Goal: Information Seeking & Learning: Learn about a topic

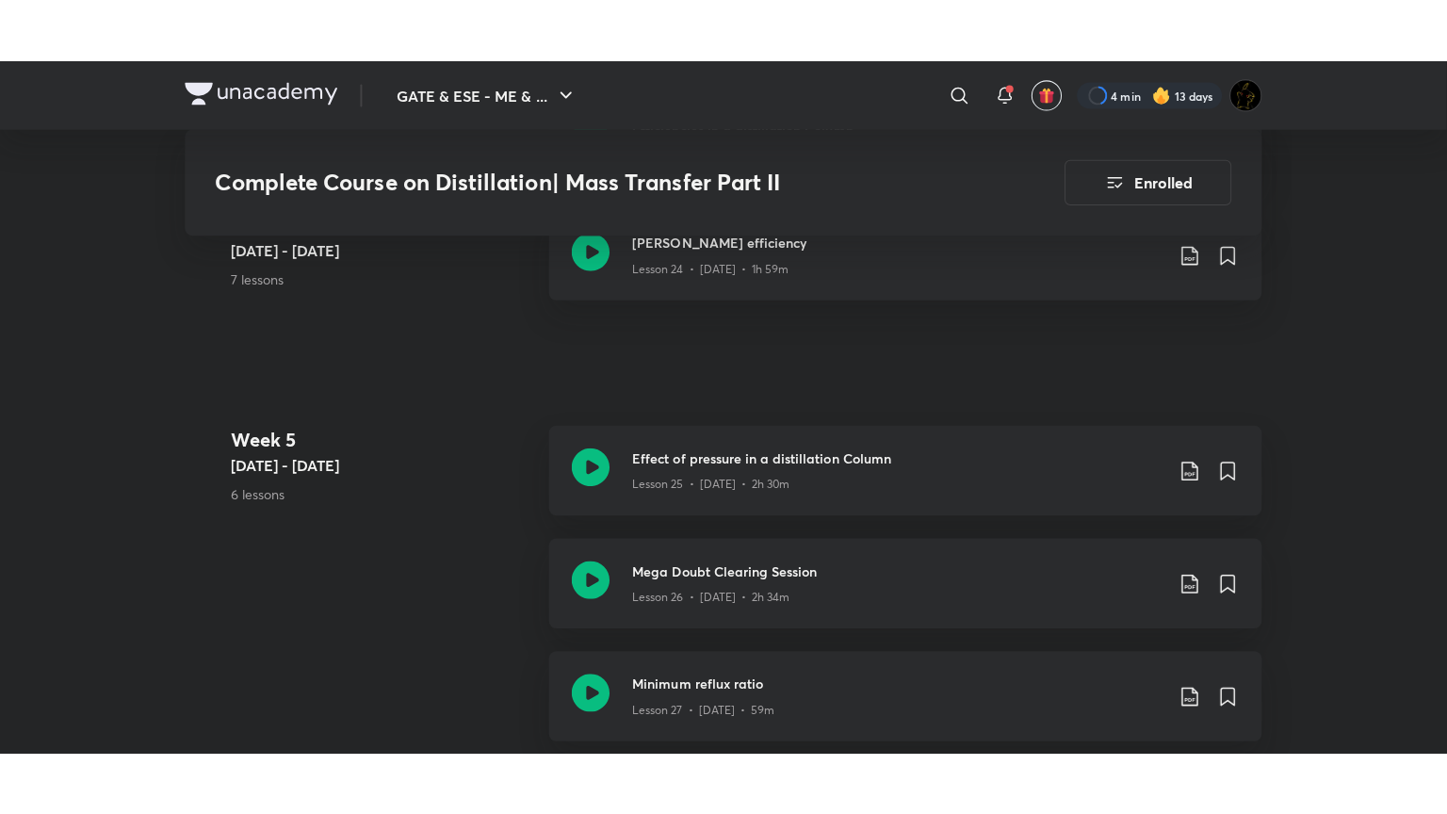
scroll to position [4050, 0]
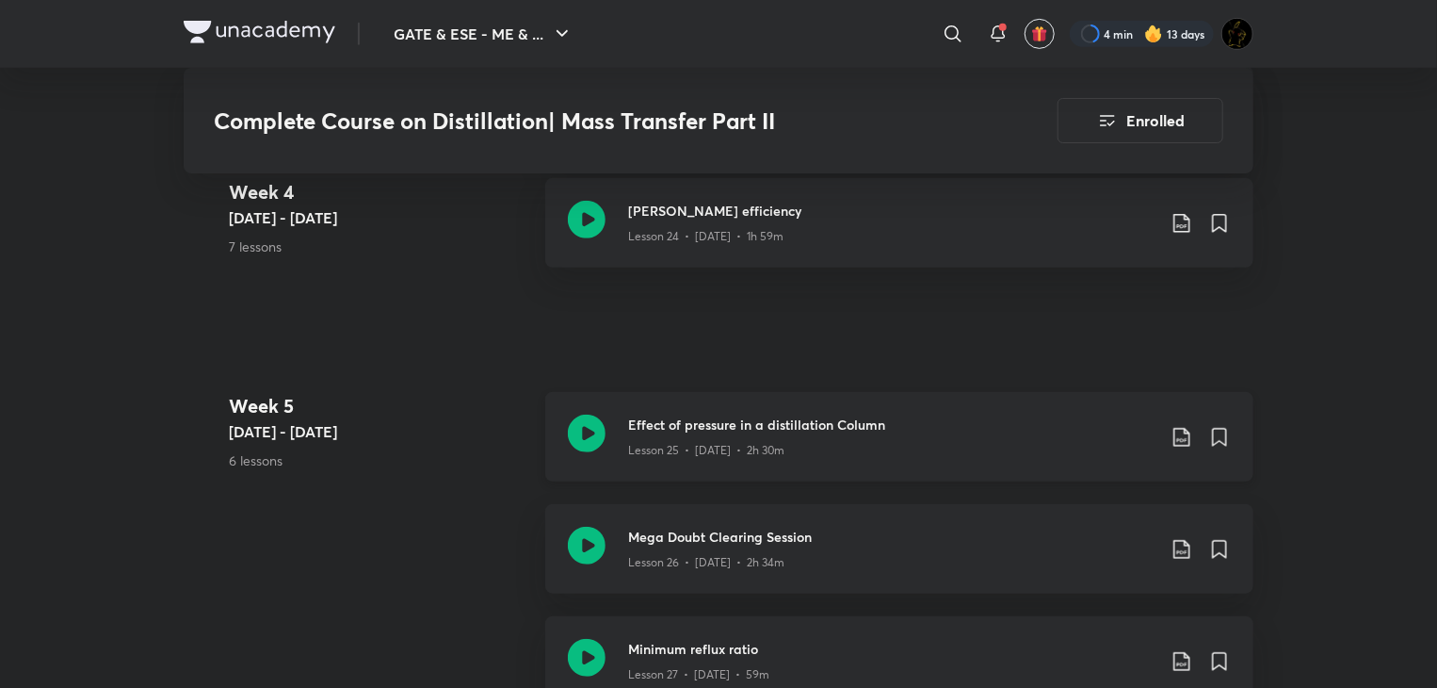
click at [595, 435] on icon at bounding box center [587, 433] width 38 height 38
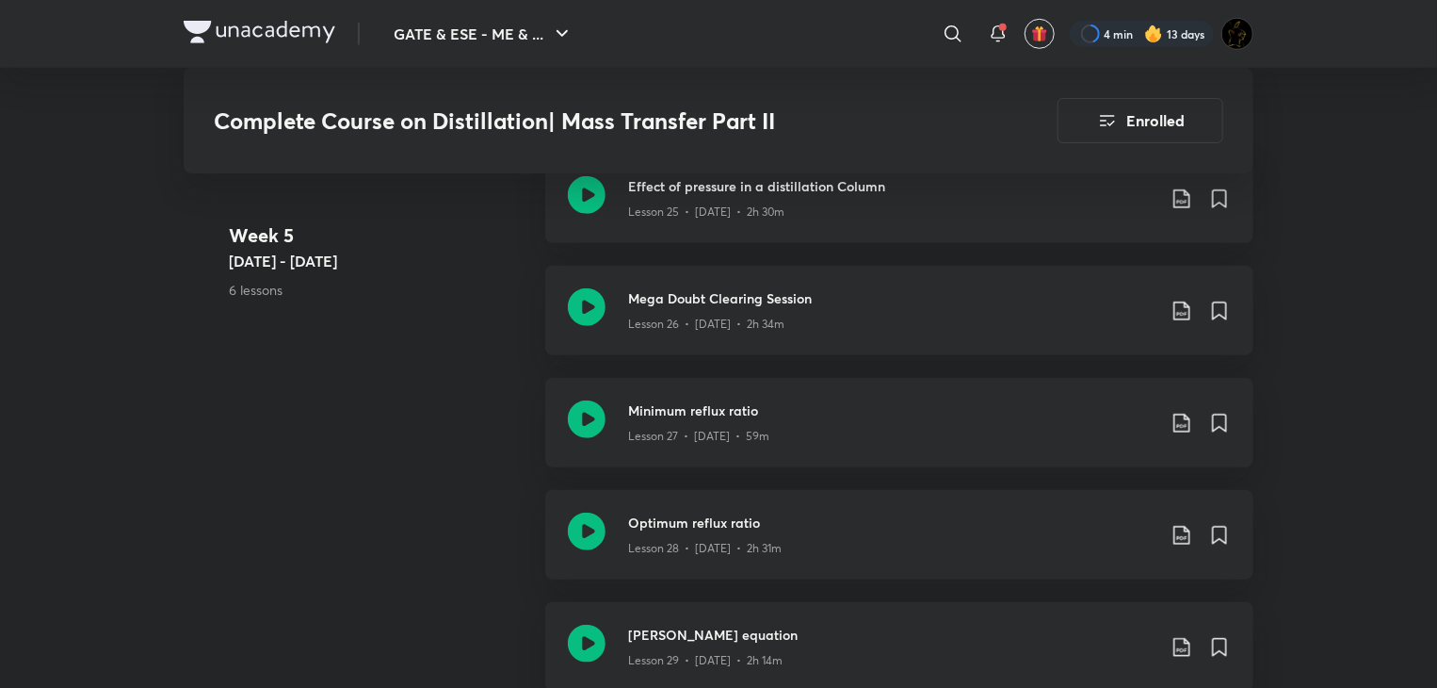
scroll to position [4238, 0]
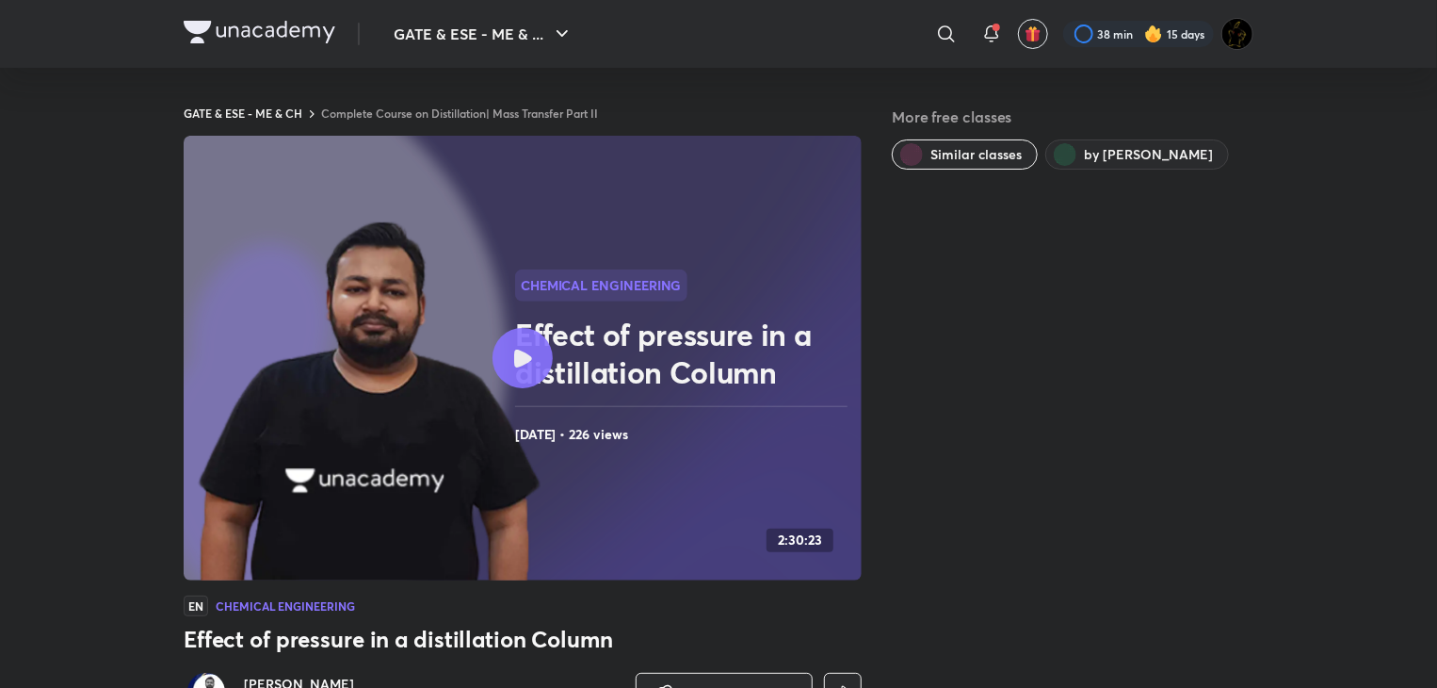
click at [436, 113] on link "Complete Course on Distillation| Mass Transfer Part II" at bounding box center [459, 112] width 277 height 15
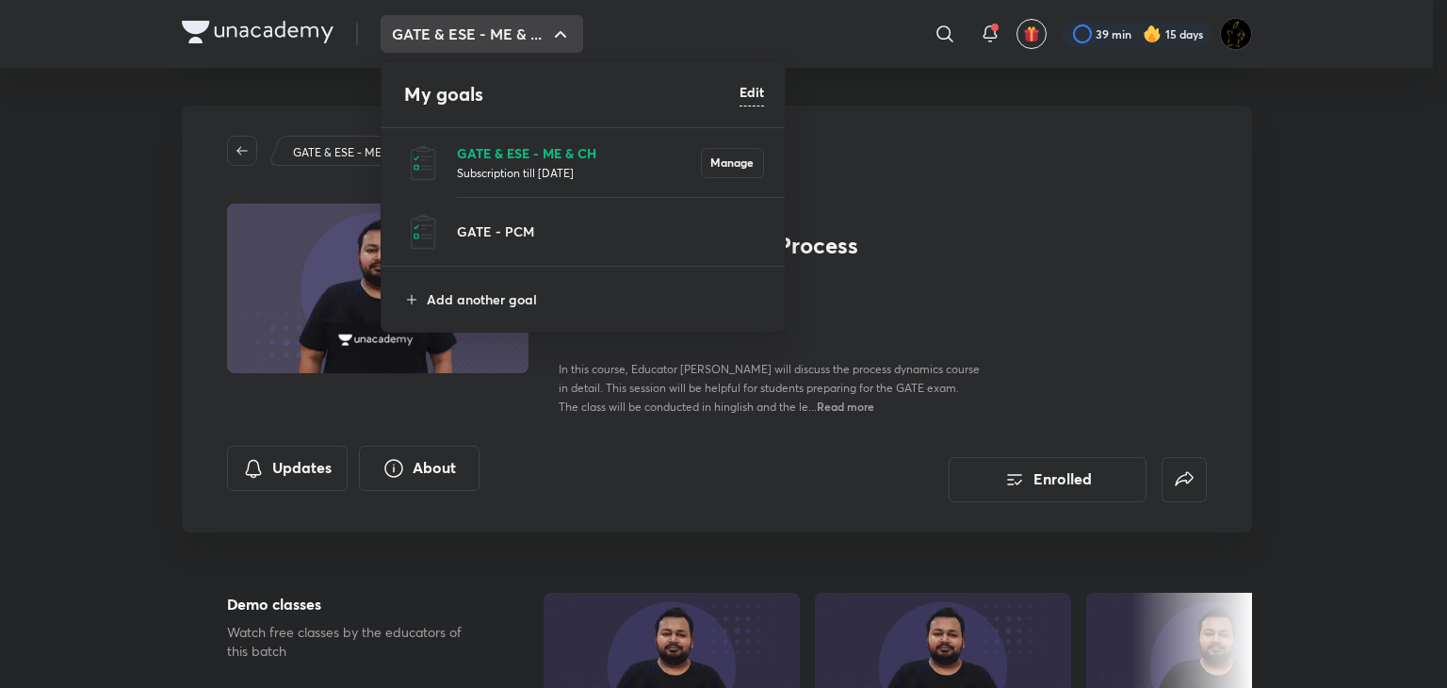
click at [484, 155] on p "GATE & ESE - ME & CH" at bounding box center [579, 153] width 244 height 20
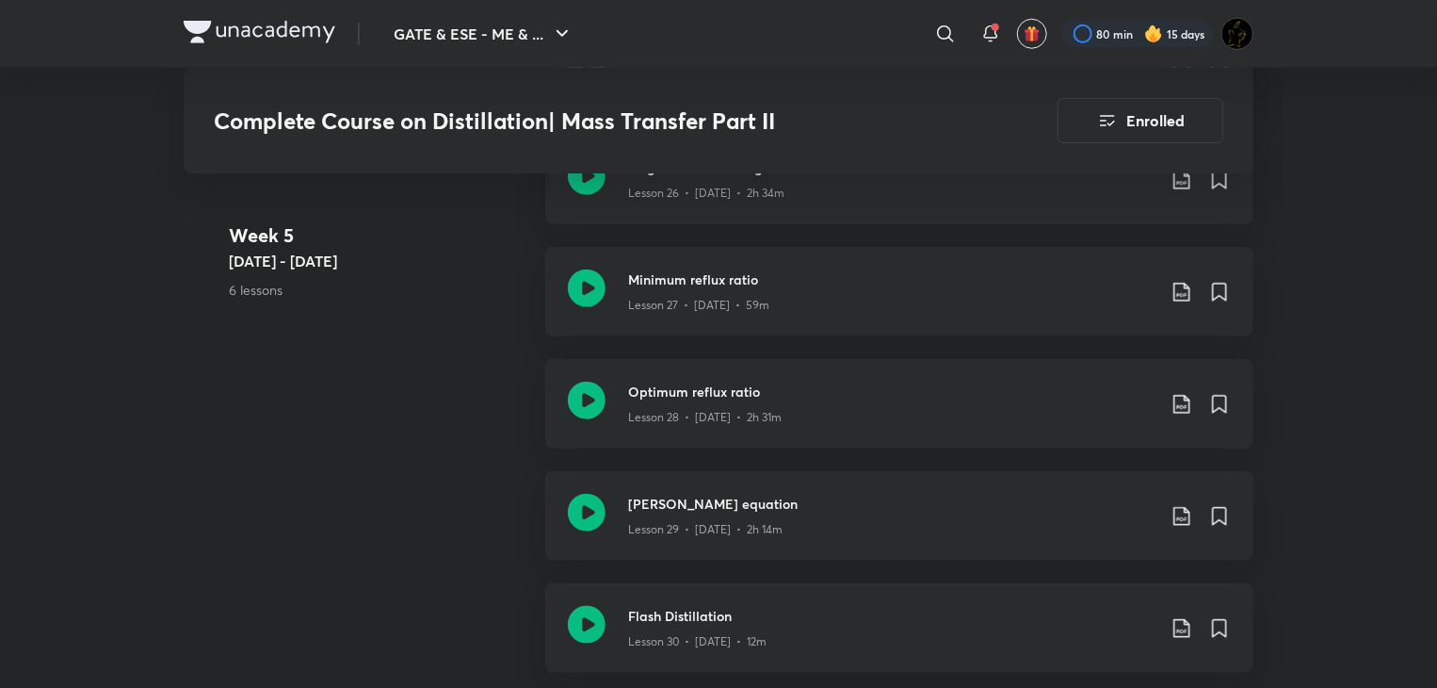
scroll to position [4427, 0]
